Goal: Check status: Check status

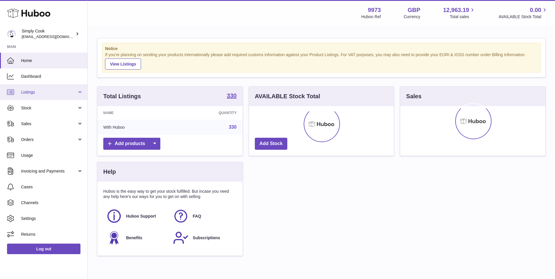
click at [55, 91] on span "Listings" at bounding box center [49, 93] width 56 height 6
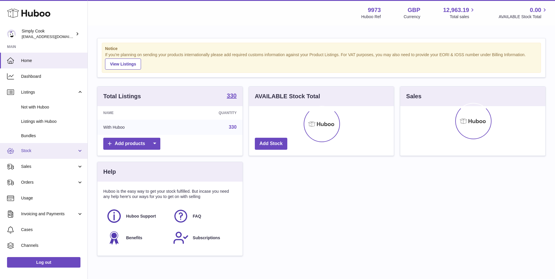
click at [42, 157] on link "Stock" at bounding box center [43, 151] width 87 height 16
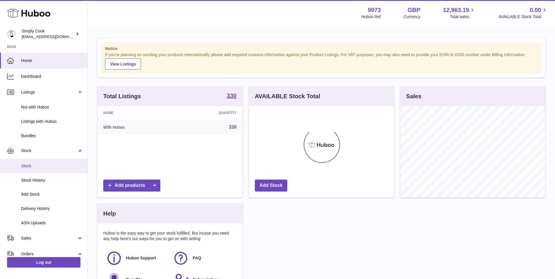
scroll to position [91, 145]
click at [34, 169] on link "Stock" at bounding box center [43, 166] width 87 height 14
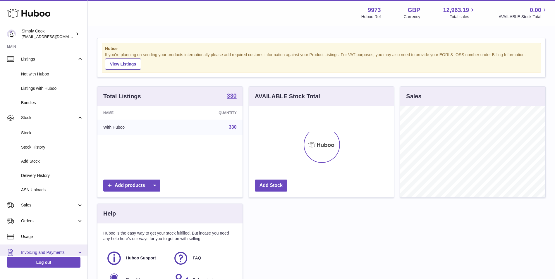
scroll to position [59, 0]
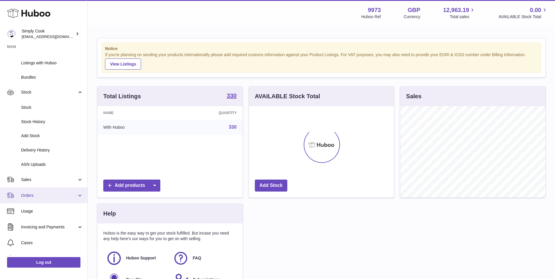
click at [41, 193] on span "Orders" at bounding box center [49, 196] width 56 height 6
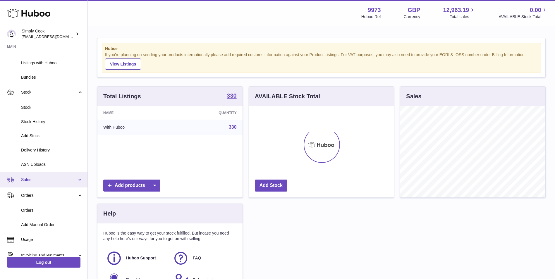
click at [37, 181] on span "Sales" at bounding box center [49, 180] width 56 height 6
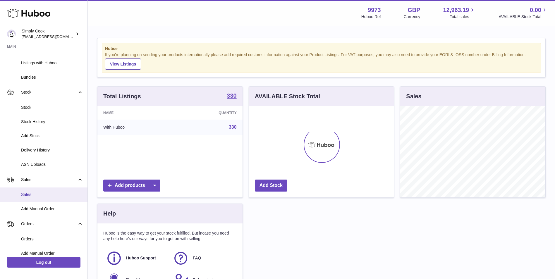
click at [34, 195] on span "Sales" at bounding box center [52, 195] width 62 height 6
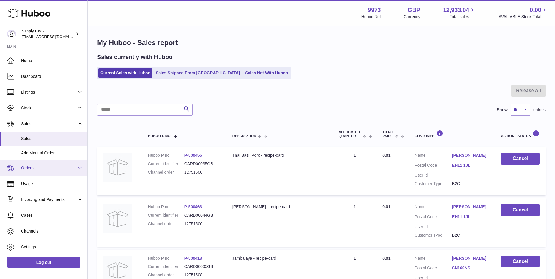
click at [20, 174] on link "Orders" at bounding box center [43, 168] width 87 height 16
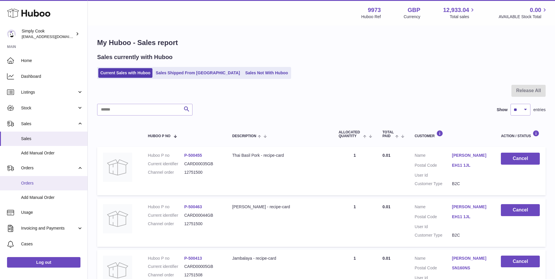
click at [24, 186] on link "Orders" at bounding box center [43, 183] width 87 height 14
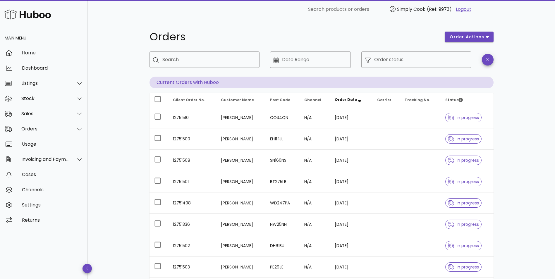
click at [234, 102] on th "Customer Name" at bounding box center [240, 100] width 49 height 14
click at [377, 58] on div "Order status" at bounding box center [421, 60] width 94 height 16
click at [218, 58] on input "Search" at bounding box center [208, 59] width 92 height 9
paste input "**********"
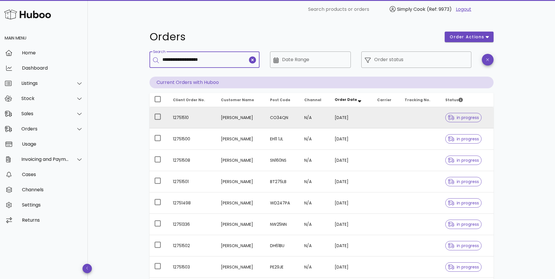
type input "**********"
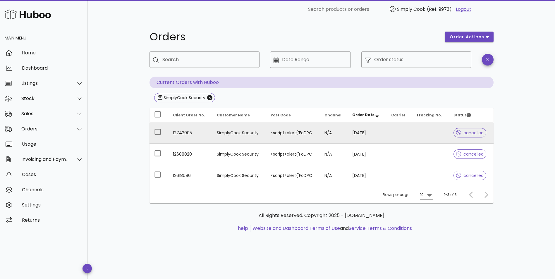
click at [181, 132] on td "12742005" at bounding box center [190, 132] width 44 height 21
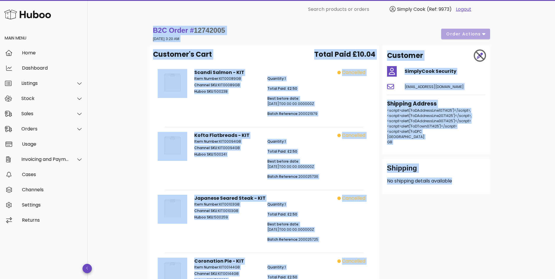
click at [464, 217] on div "Customer SimplyCook Security tech+security@simplycook.com Shipping Address <scr…" at bounding box center [436, 262] width 115 height 433
click at [457, 220] on div "Customer SimplyCook Security tech+security@simplycook.com Shipping Address <scr…" at bounding box center [436, 262] width 115 height 433
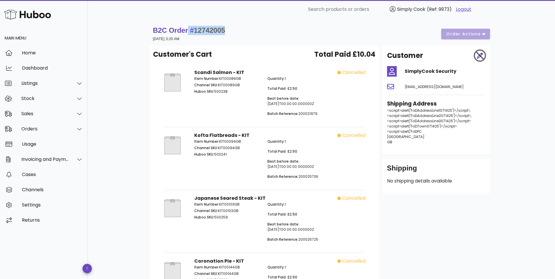
drag, startPoint x: 230, startPoint y: 30, endPoint x: 186, endPoint y: 29, distance: 44.2
click at [186, 29] on div "B2C Order # 12742005 23 September 2025 at 3:20 AM order actions" at bounding box center [321, 34] width 337 height 16
copy strong "# 12742005"
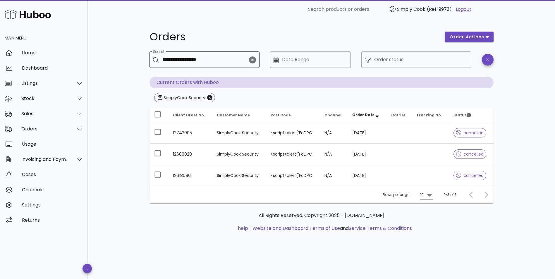
click at [239, 59] on input "**********" at bounding box center [204, 59] width 85 height 9
paste input "text"
type input "********"
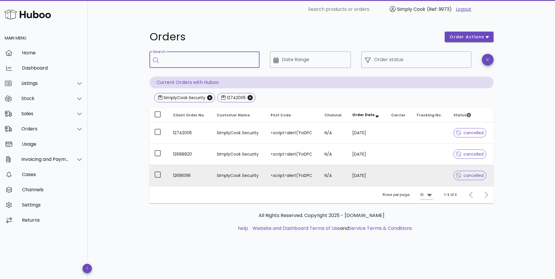
click at [200, 175] on td "12618096" at bounding box center [190, 175] width 44 height 21
